Goal: Information Seeking & Learning: Learn about a topic

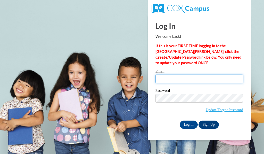
click at [186, 81] on input "Email" at bounding box center [200, 79] width 88 height 9
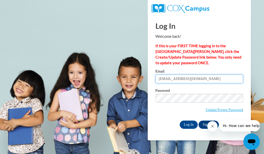
type input "yfernandez@atlantaspeechschool.org"
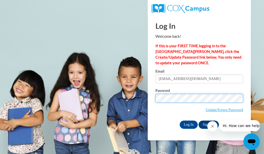
click at [180, 121] on input "Log In" at bounding box center [189, 125] width 18 height 8
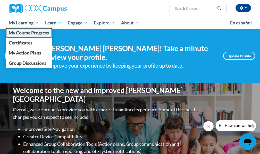
click at [25, 34] on span "My Course Progress" at bounding box center [29, 32] width 40 height 5
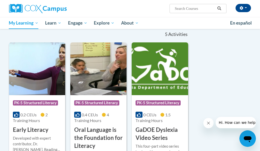
scroll to position [103, 0]
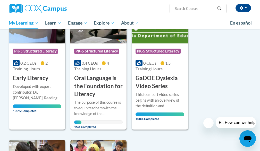
click at [102, 104] on div "The purpose of this course is to equip teachers with the knowledge of the compo…" at bounding box center [98, 107] width 48 height 17
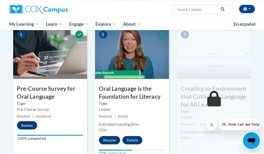
scroll to position [155, 0]
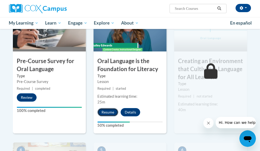
click at [108, 111] on button "Resume" at bounding box center [107, 112] width 21 height 8
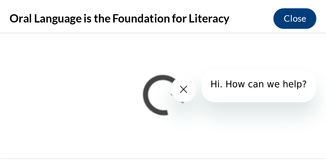
scroll to position [145, 0]
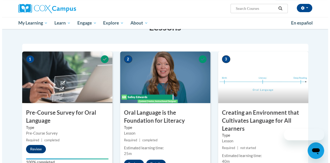
scroll to position [181, 0]
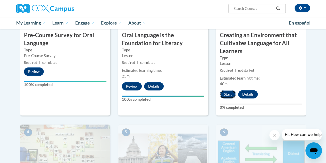
click at [229, 96] on button "Start" at bounding box center [228, 94] width 16 height 8
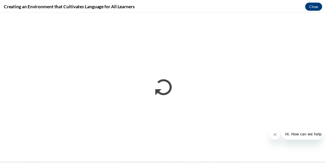
scroll to position [0, 0]
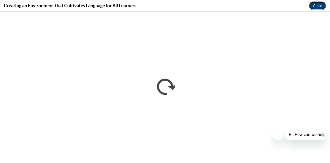
click at [318, 6] on button "Close" at bounding box center [317, 6] width 17 height 8
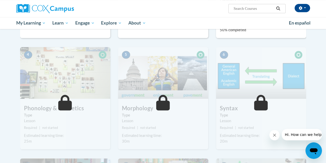
scroll to position [181, 0]
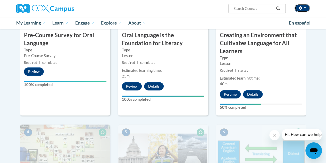
click at [306, 7] on button "button" at bounding box center [302, 8] width 15 height 8
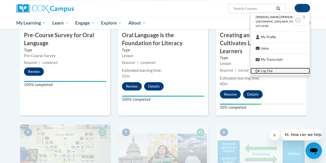
click at [274, 71] on link "Log Out" at bounding box center [280, 71] width 59 height 6
